Goal: Navigation & Orientation: Find specific page/section

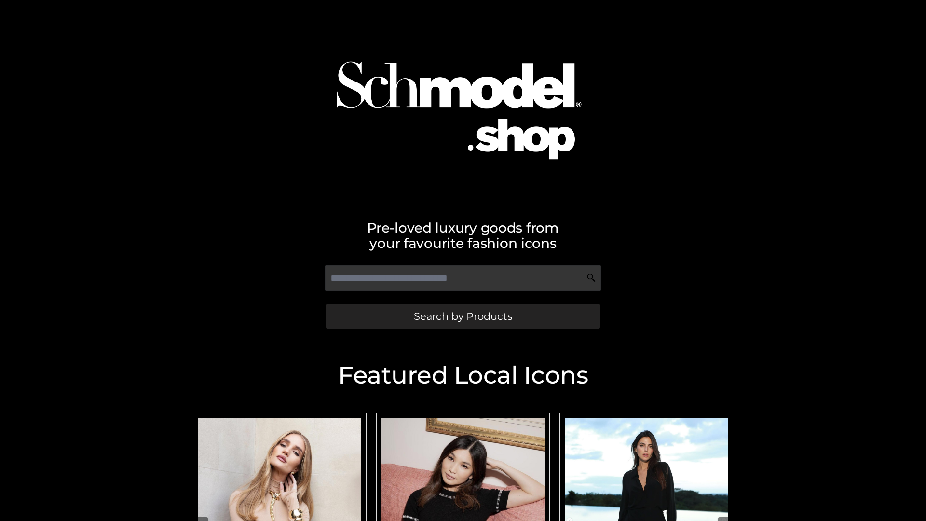
click at [462, 316] on span "Search by Products" at bounding box center [463, 316] width 98 height 10
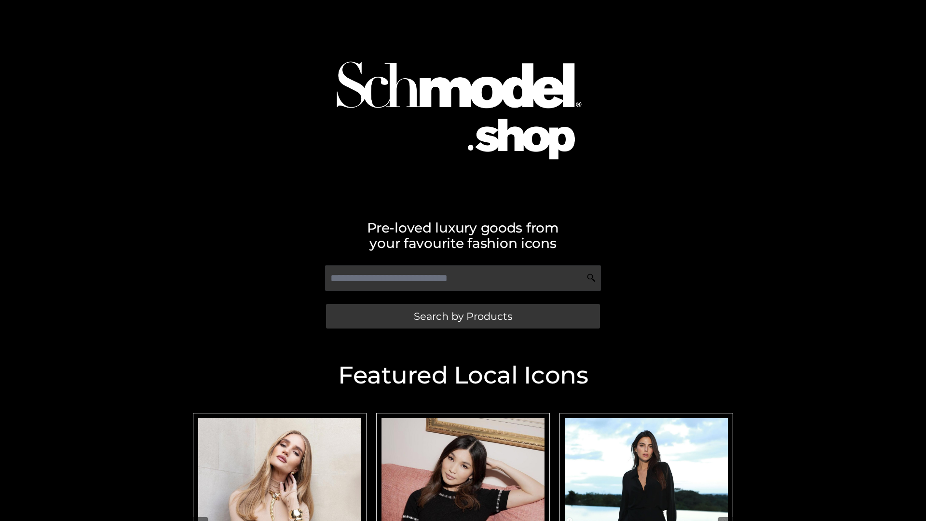
click at [462, 316] on span "Search by Products" at bounding box center [463, 316] width 98 height 10
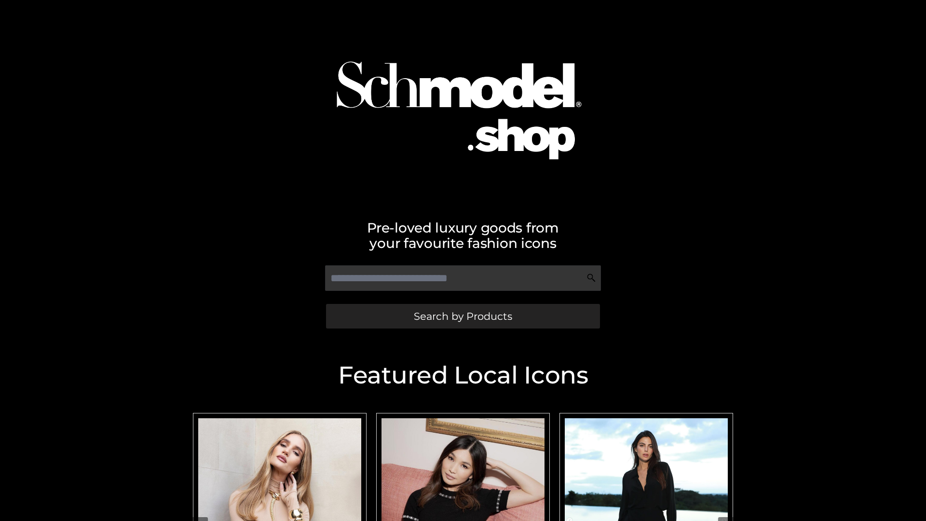
click at [462, 316] on span "Search by Products" at bounding box center [463, 316] width 98 height 10
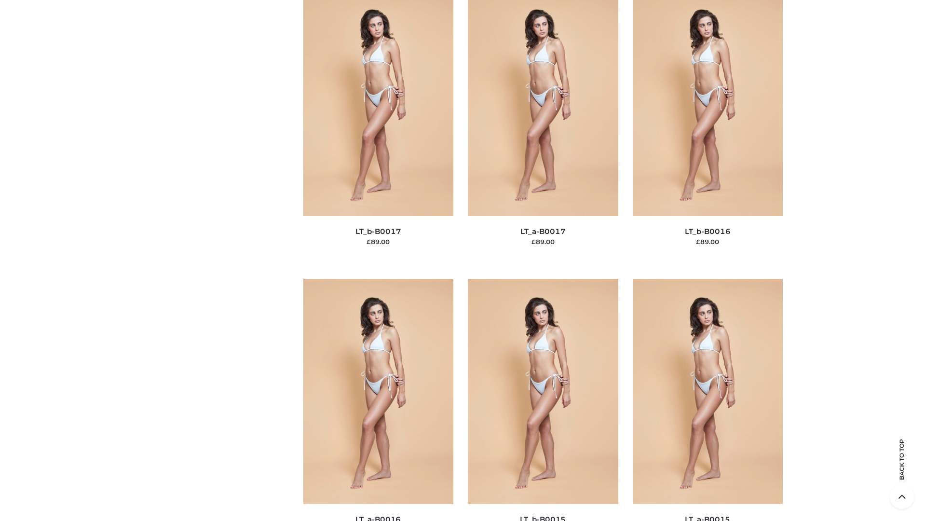
scroll to position [3169, 0]
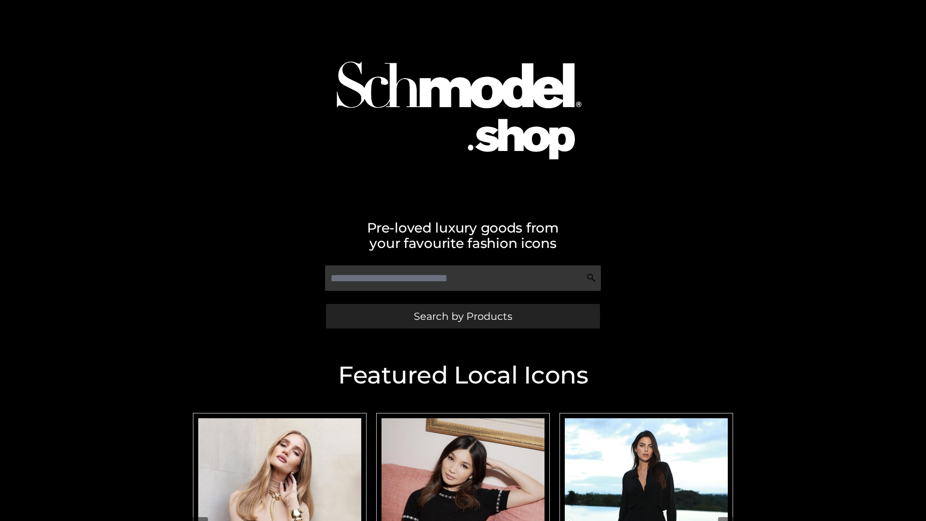
click at [462, 316] on span "Search by Products" at bounding box center [463, 316] width 98 height 10
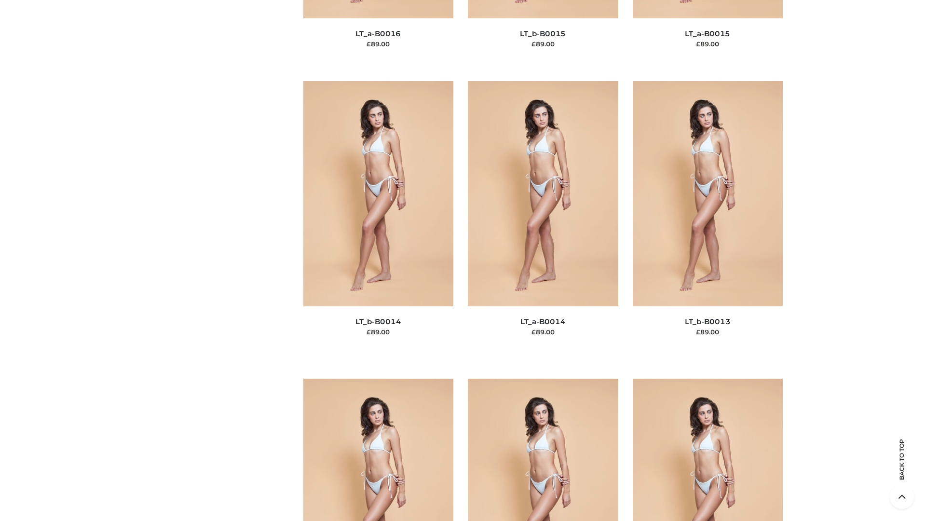
scroll to position [3429, 0]
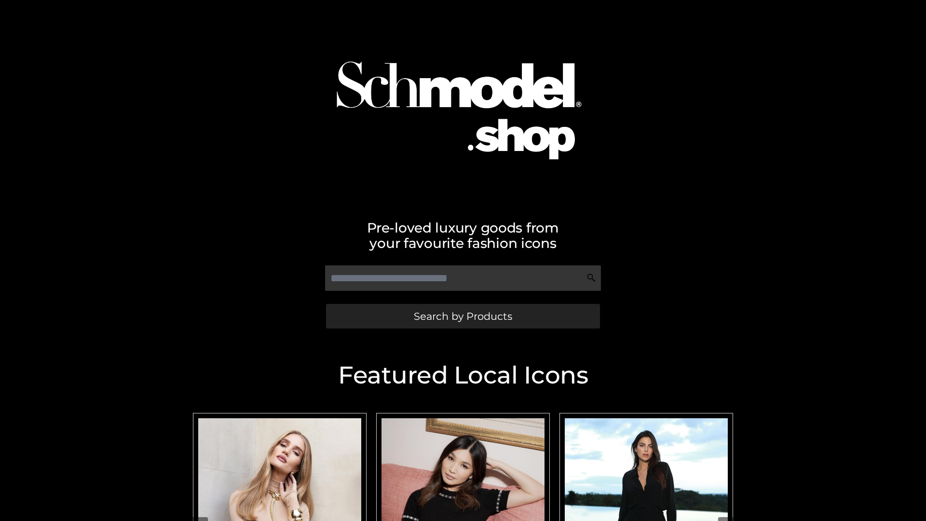
click at [462, 316] on span "Search by Products" at bounding box center [463, 316] width 98 height 10
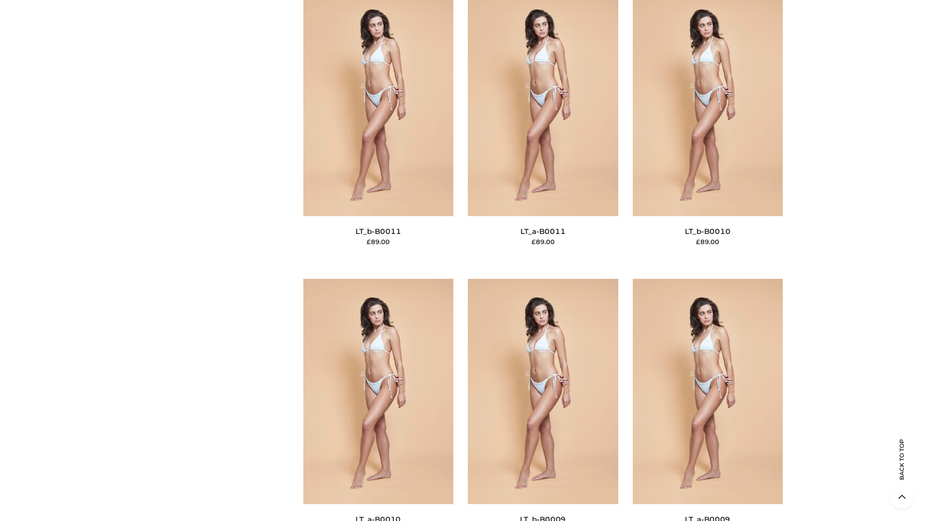
scroll to position [4330, 0]
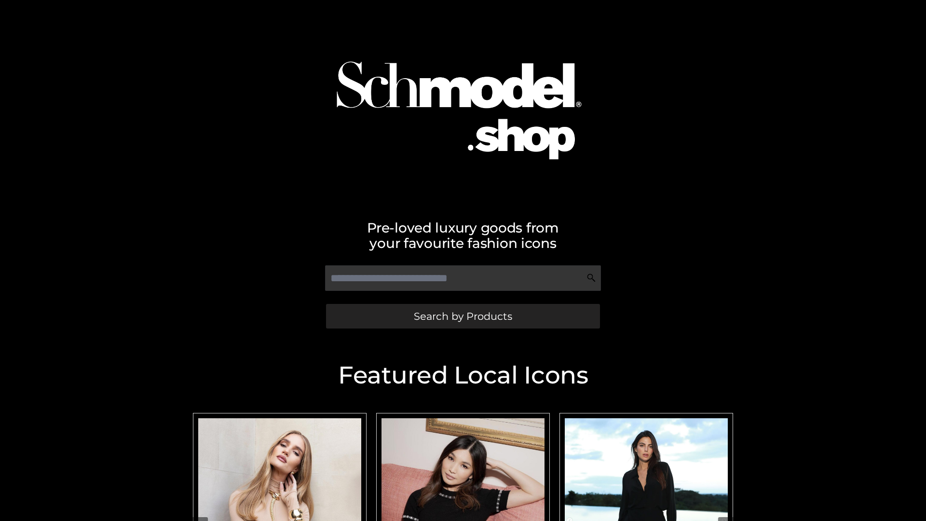
click at [462, 316] on span "Search by Products" at bounding box center [463, 316] width 98 height 10
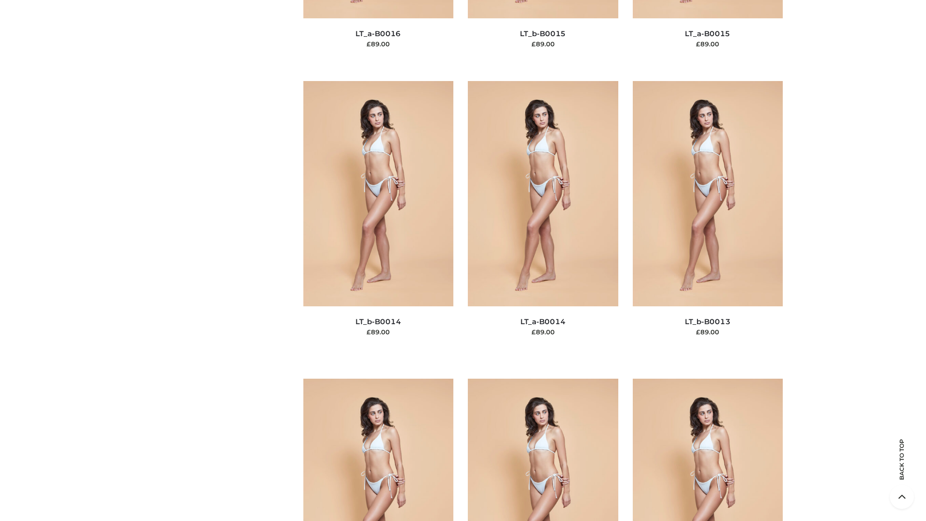
scroll to position [3429, 0]
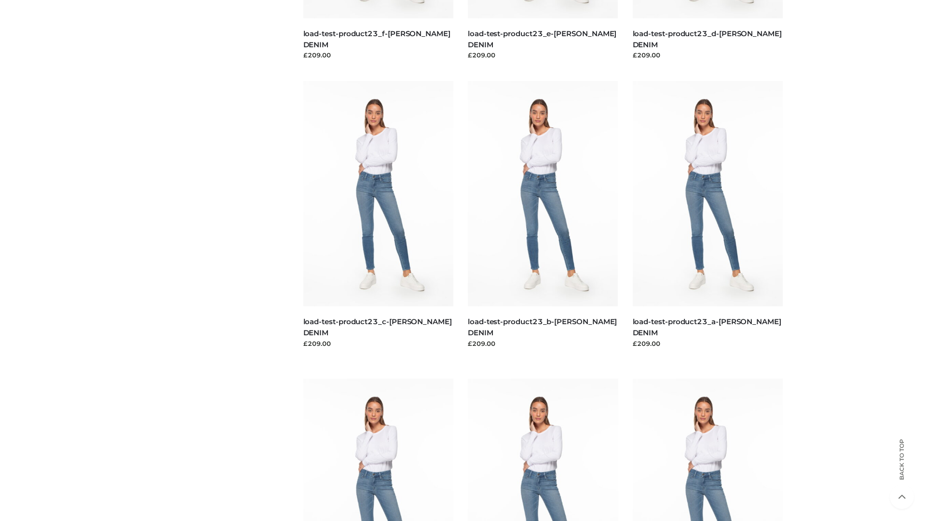
scroll to position [846, 0]
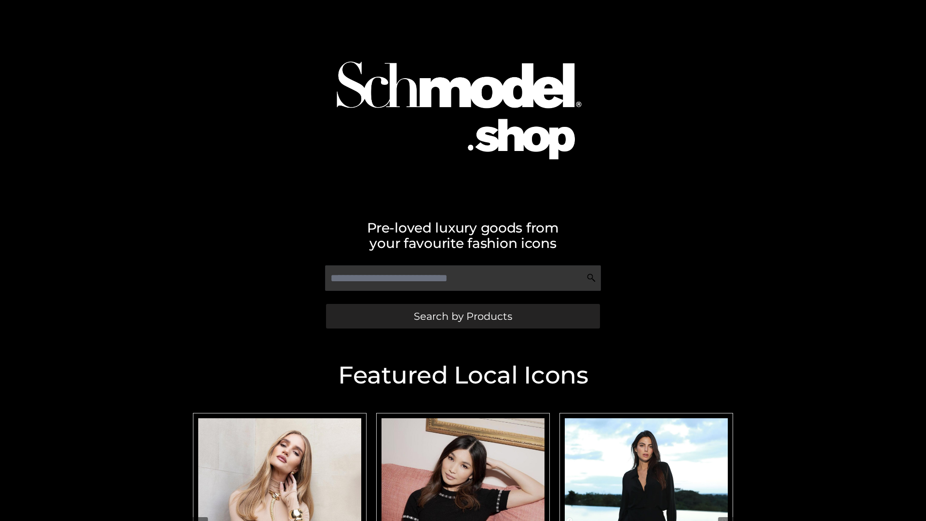
click at [462, 316] on span "Search by Products" at bounding box center [463, 316] width 98 height 10
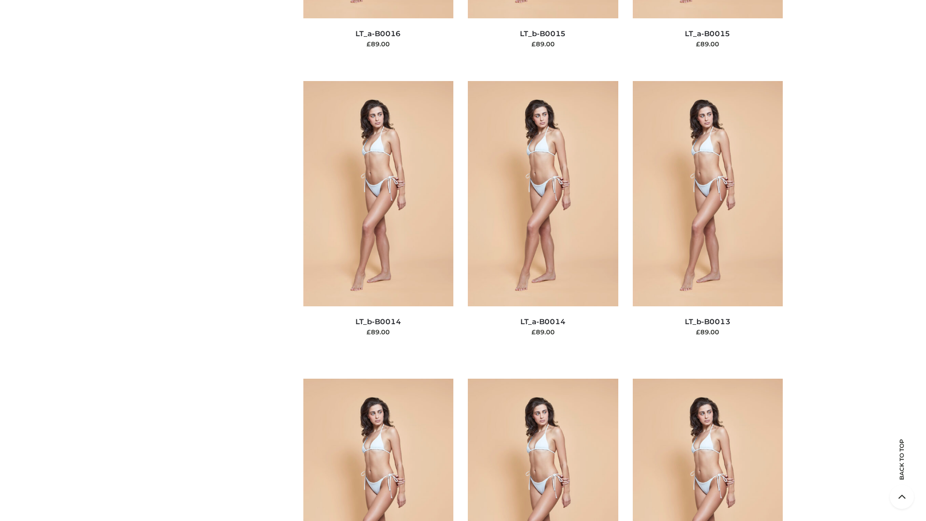
scroll to position [3429, 0]
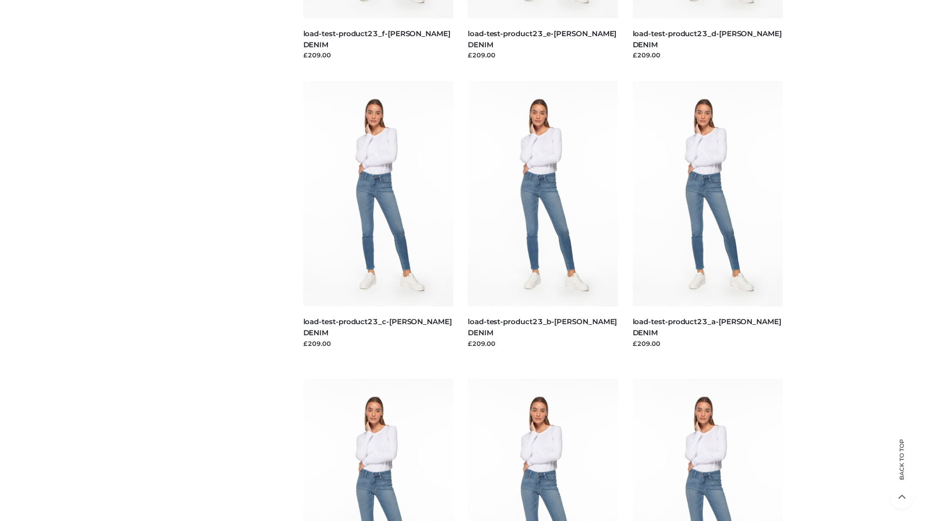
scroll to position [846, 0]
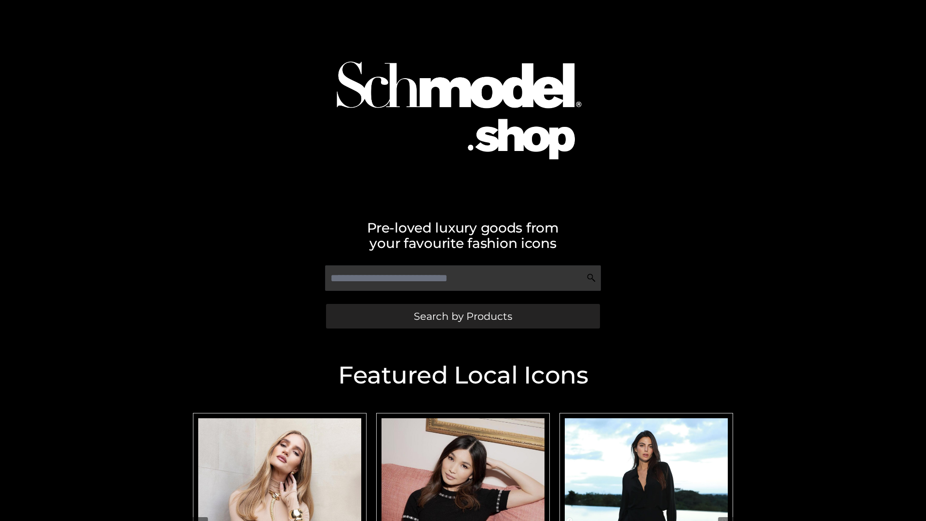
click at [462, 316] on span "Search by Products" at bounding box center [463, 316] width 98 height 10
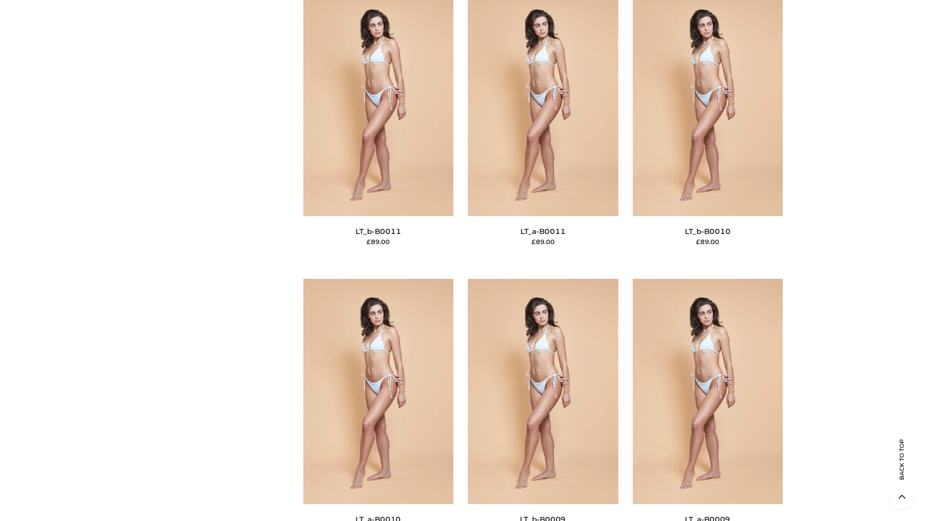
scroll to position [4330, 0]
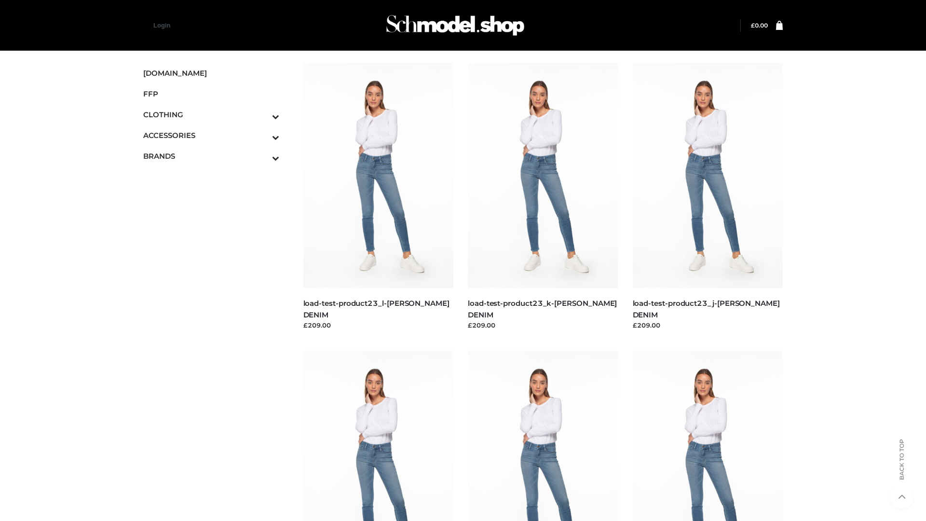
scroll to position [846, 0]
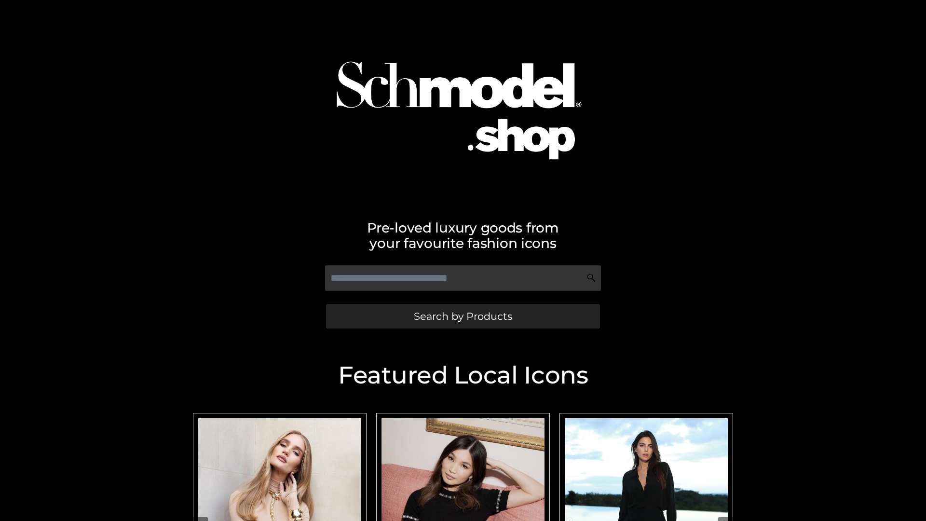
click at [462, 316] on span "Search by Products" at bounding box center [463, 316] width 98 height 10
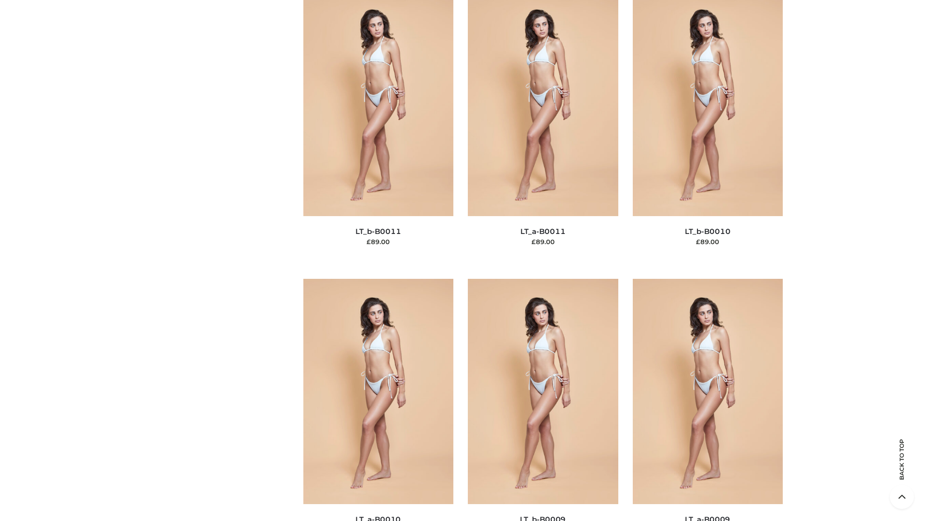
scroll to position [4330, 0]
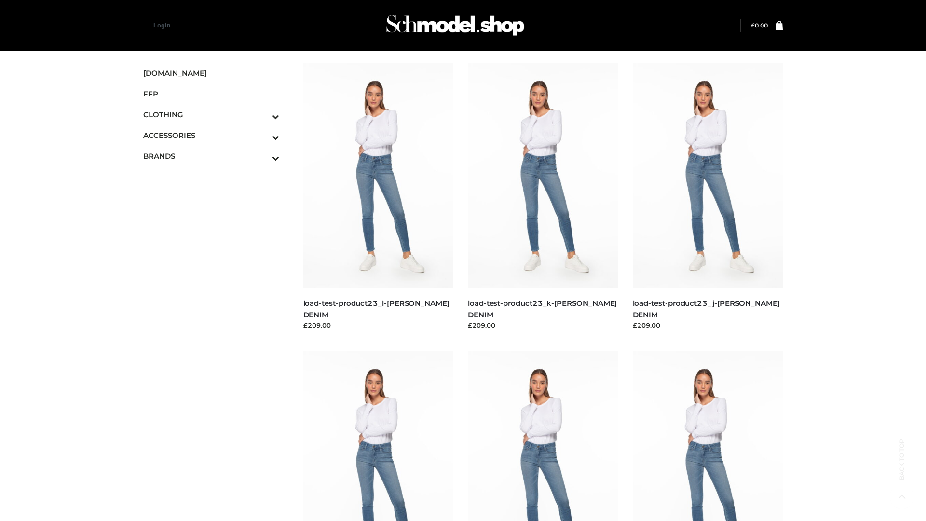
scroll to position [846, 0]
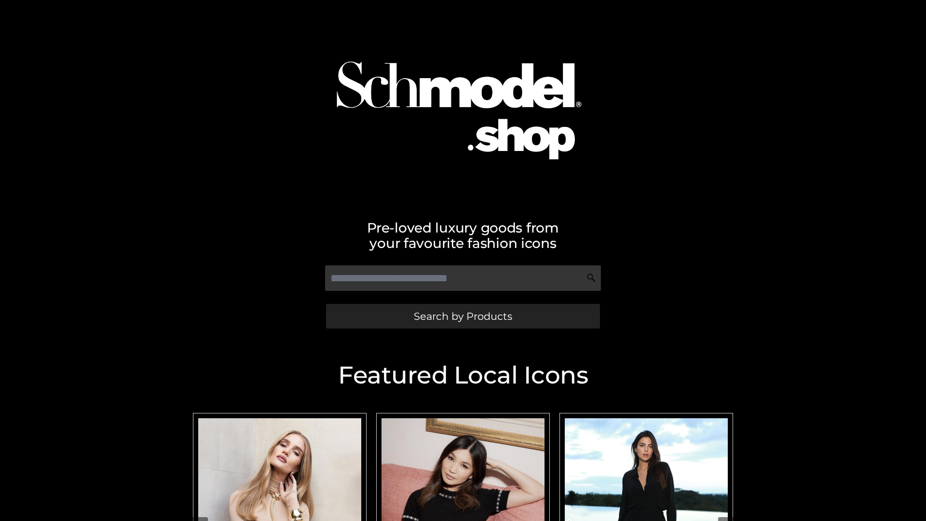
click at [462, 316] on span "Search by Products" at bounding box center [463, 316] width 98 height 10
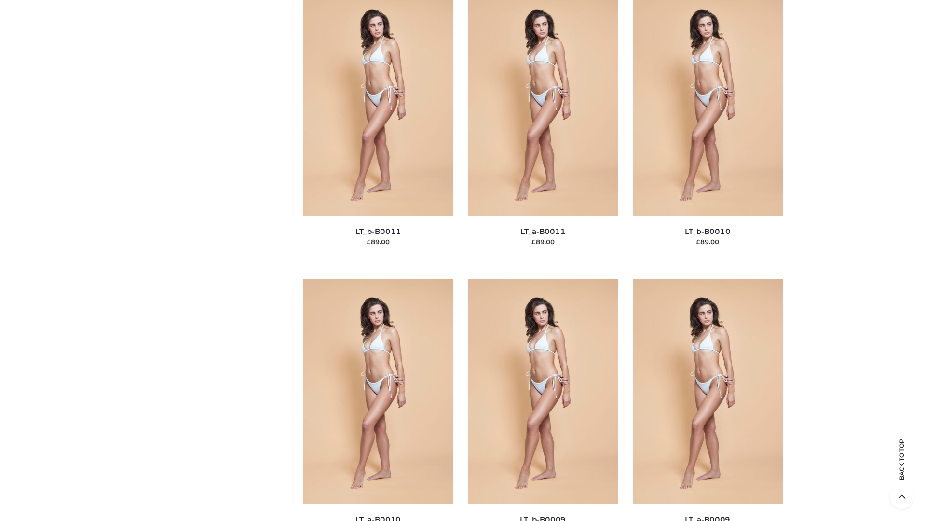
scroll to position [4330, 0]
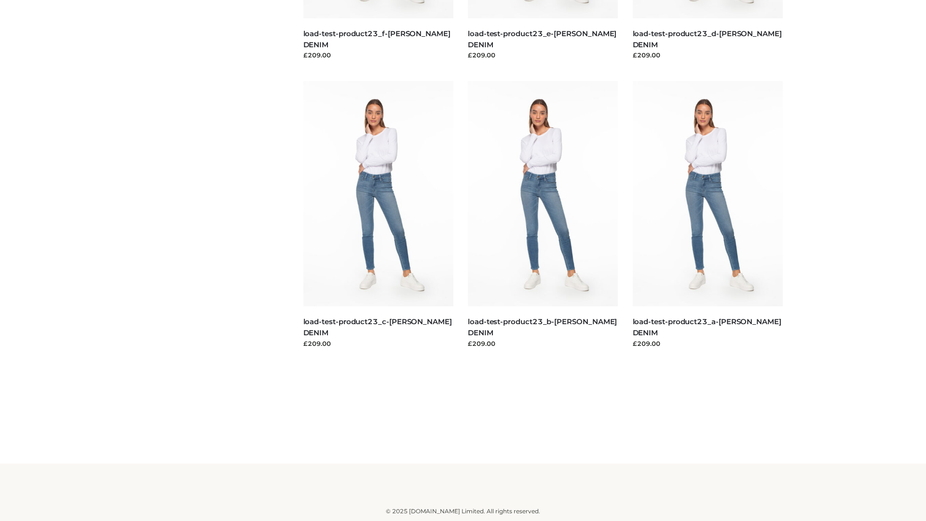
scroll to position [846, 0]
